Goal: Information Seeking & Learning: Compare options

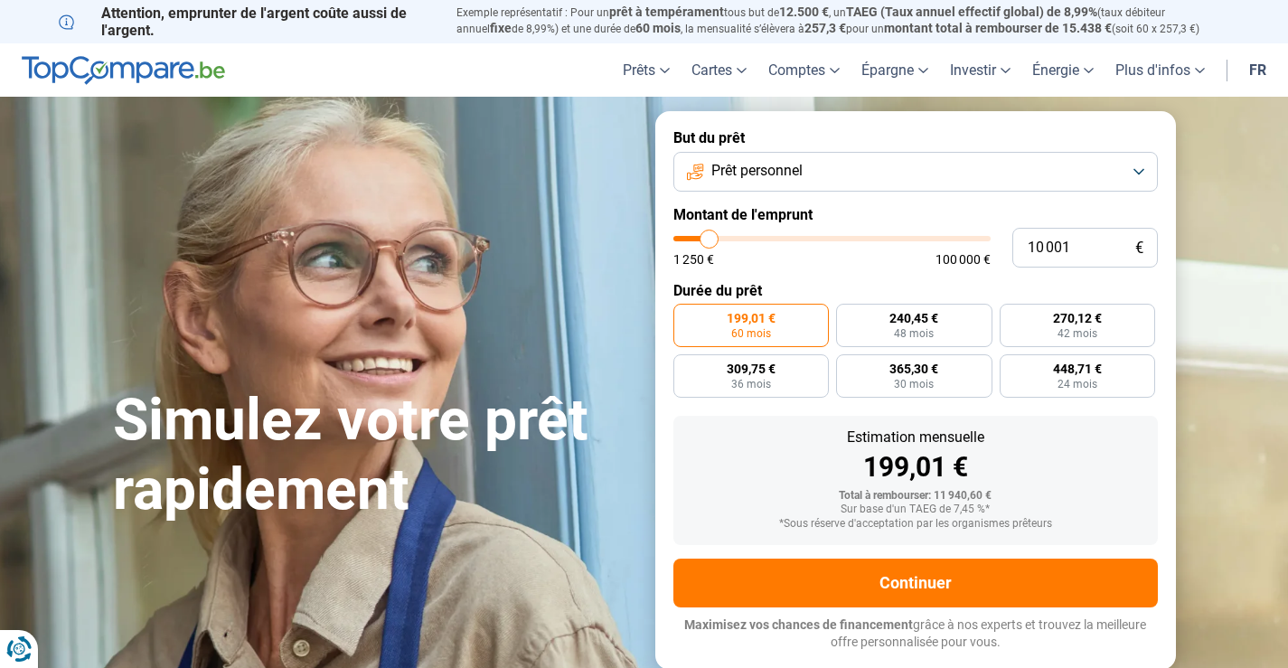
type input "8 750"
type input "8750"
type input "8 000"
type input "8000"
type input "7 000"
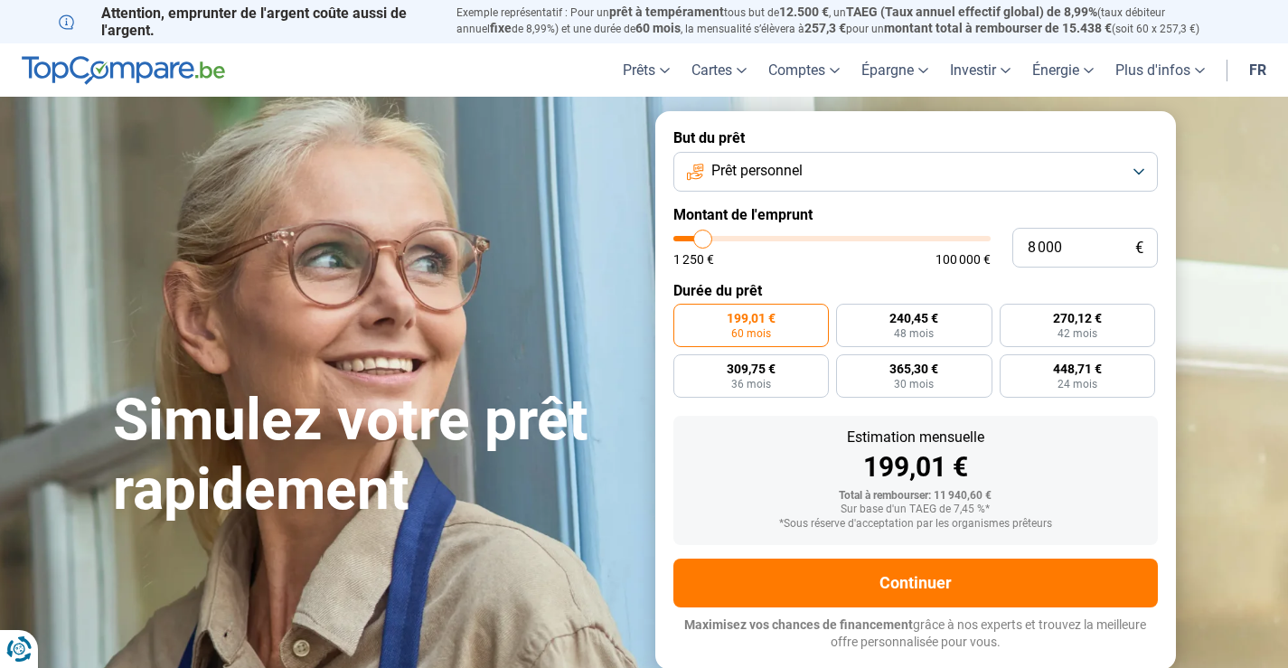
type input "7000"
type input "5 250"
type input "5250"
type input "4 250"
type input "4250"
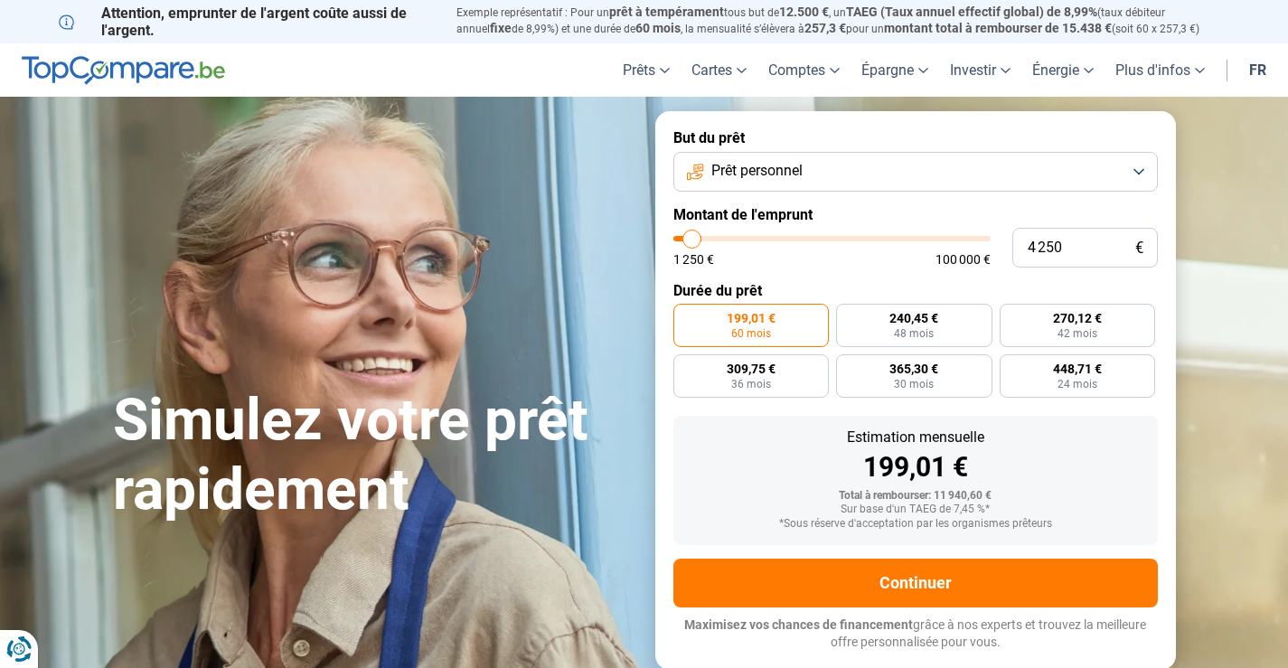
type input "1 250"
drag, startPoint x: 706, startPoint y: 240, endPoint x: 628, endPoint y: 238, distance: 77.8
type input "1250"
click at [673, 238] on input "range" at bounding box center [831, 238] width 317 height 5
radio input "true"
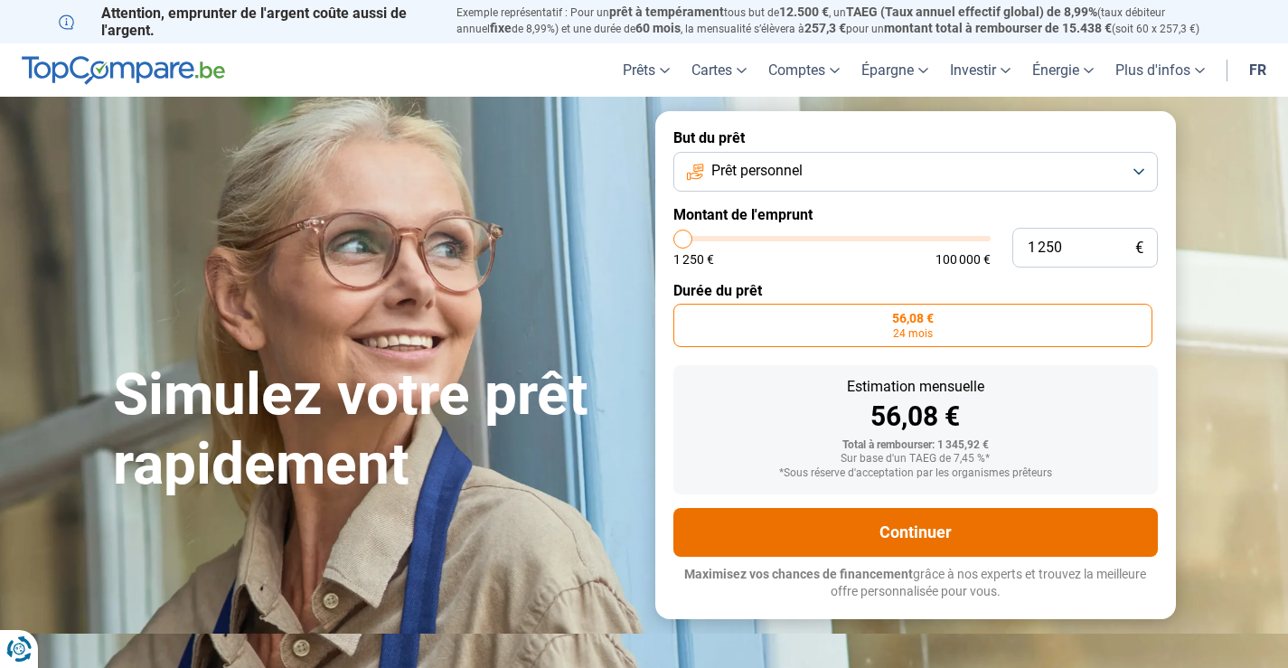
click at [925, 539] on button "Continuer" at bounding box center [915, 532] width 484 height 49
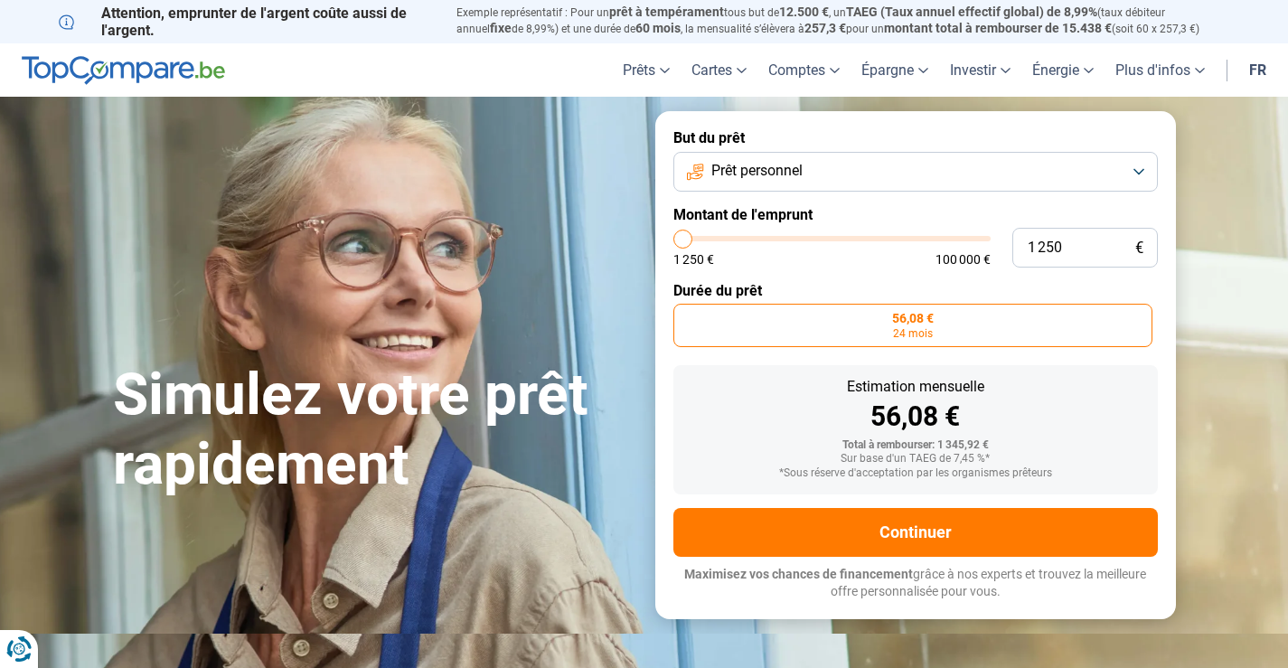
click at [874, 329] on label "56,08 € 24 mois" at bounding box center [912, 325] width 479 height 43
click at [685, 315] on input "56,08 € 24 mois" at bounding box center [679, 310] width 12 height 12
click at [923, 326] on label "56,08 € 24 mois" at bounding box center [912, 325] width 479 height 43
click at [685, 315] on input "56,08 € 24 mois" at bounding box center [679, 310] width 12 height 12
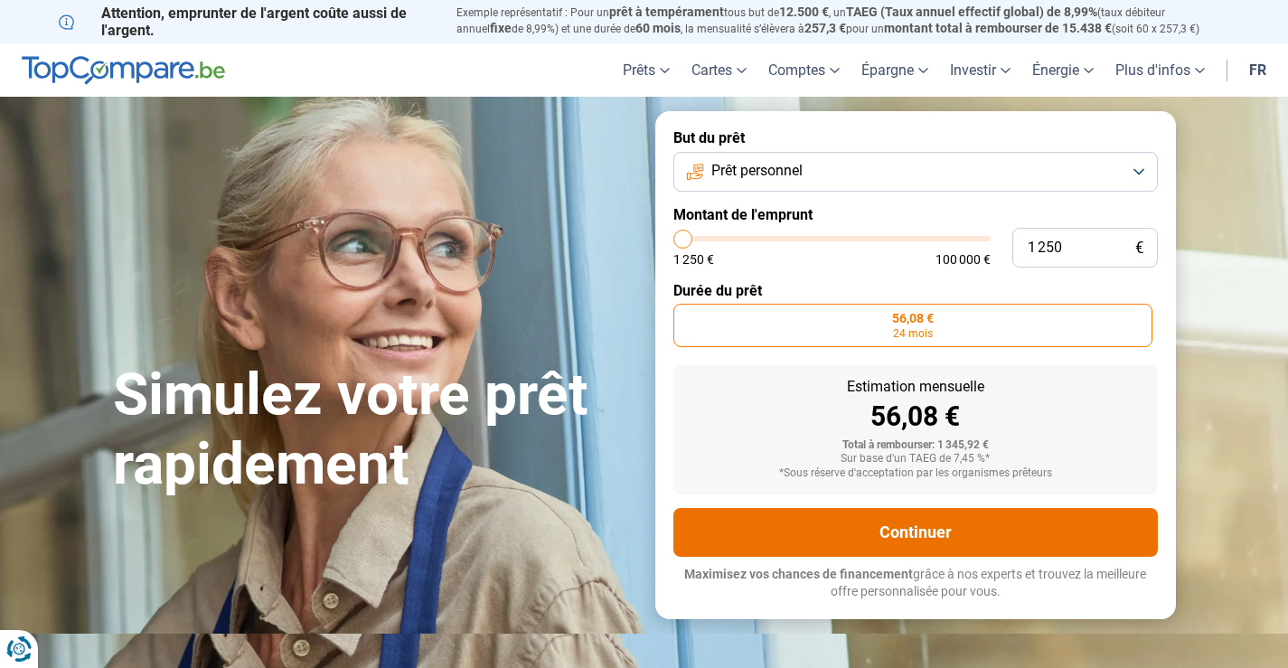
click at [922, 523] on button "Continuer" at bounding box center [915, 532] width 484 height 49
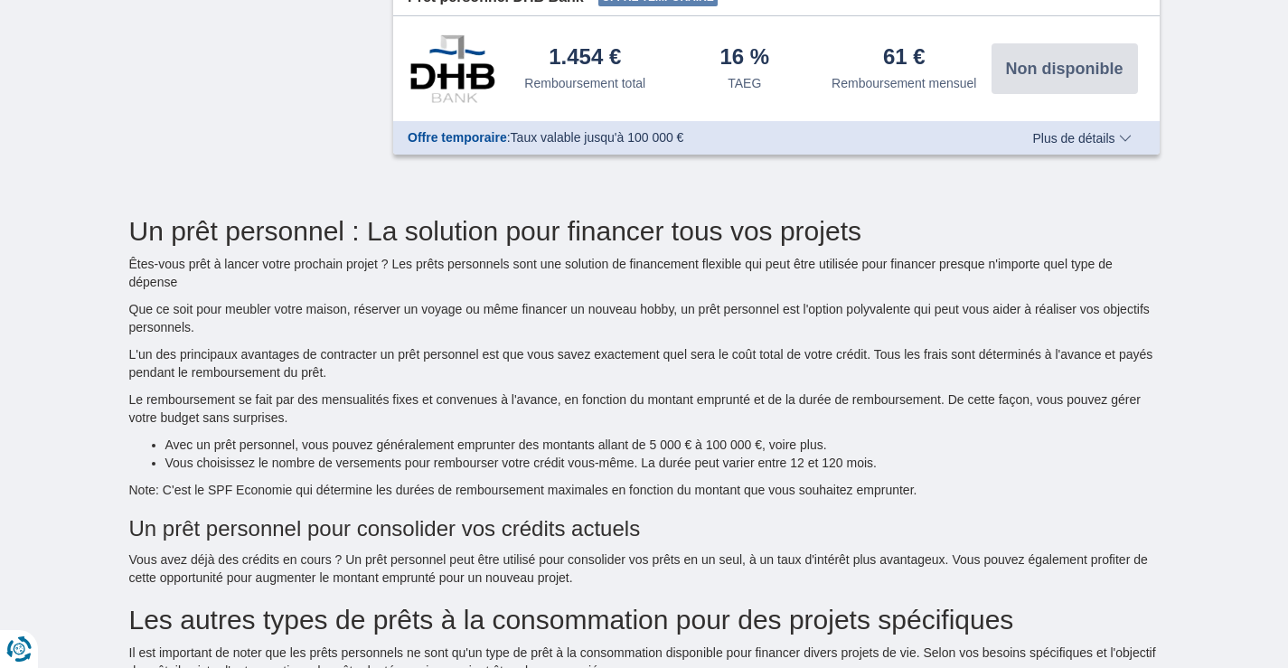
scroll to position [994, 0]
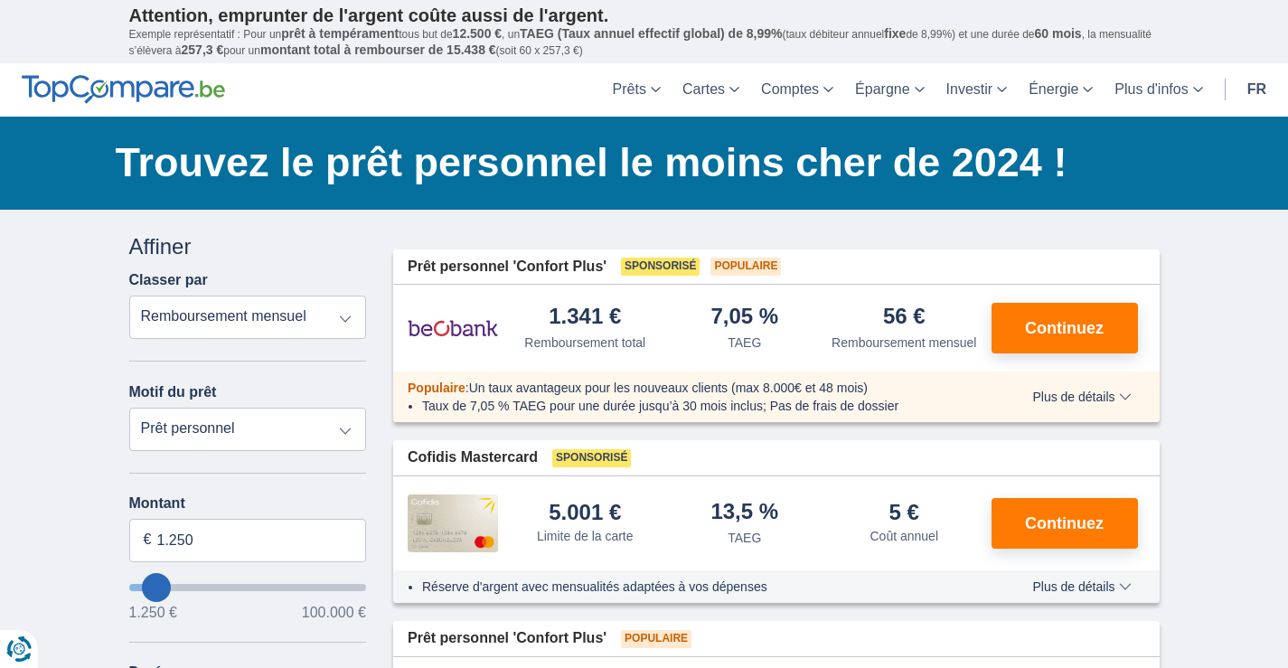
click at [267, 335] on select "Remboursement total TAEG Remboursement mensuel" at bounding box center [248, 317] width 238 height 43
